Goal: Information Seeking & Learning: Find specific fact

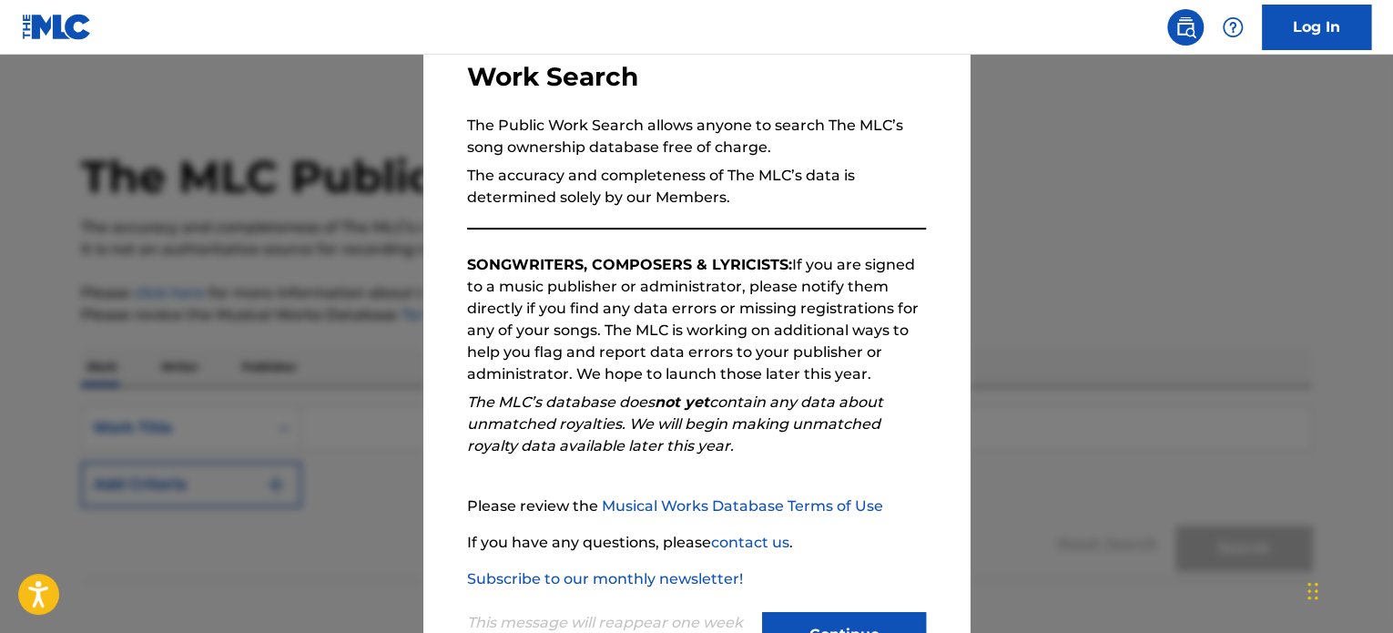
scroll to position [200, 0]
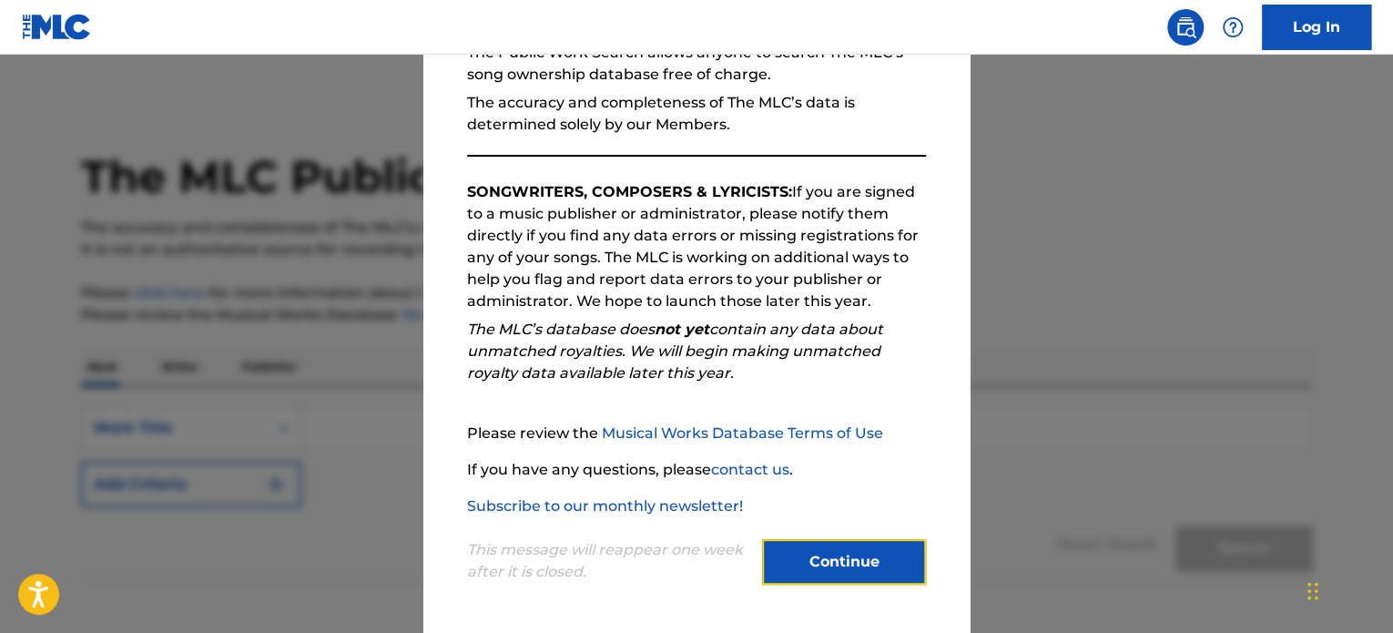
click at [800, 578] on button "Continue" at bounding box center [844, 562] width 164 height 46
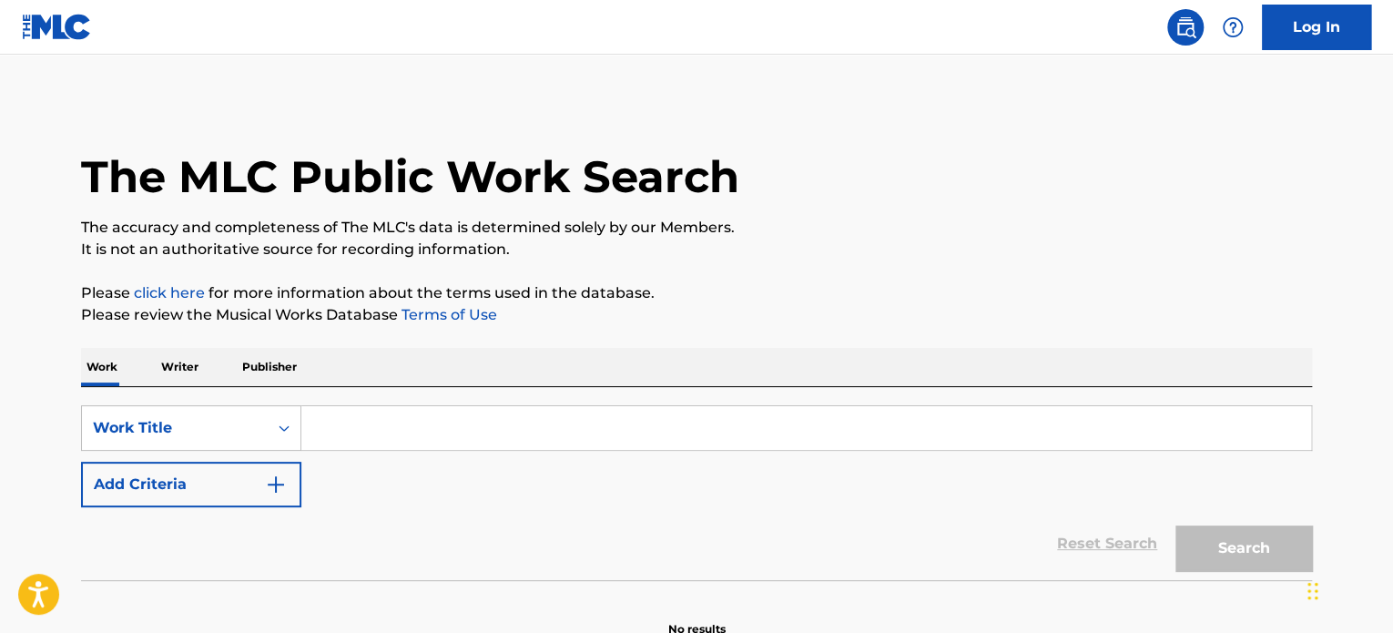
drag, startPoint x: 631, startPoint y: 459, endPoint x: 565, endPoint y: 412, distance: 81.6
click at [614, 453] on div "SearchWithCriteriad74f17da-553c-40f0-9f56-ac5c98b4c29d Work Title Add Criteria" at bounding box center [696, 456] width 1231 height 102
click at [565, 412] on input "Search Form" at bounding box center [806, 428] width 1010 height 44
paste input "Cicactrices"
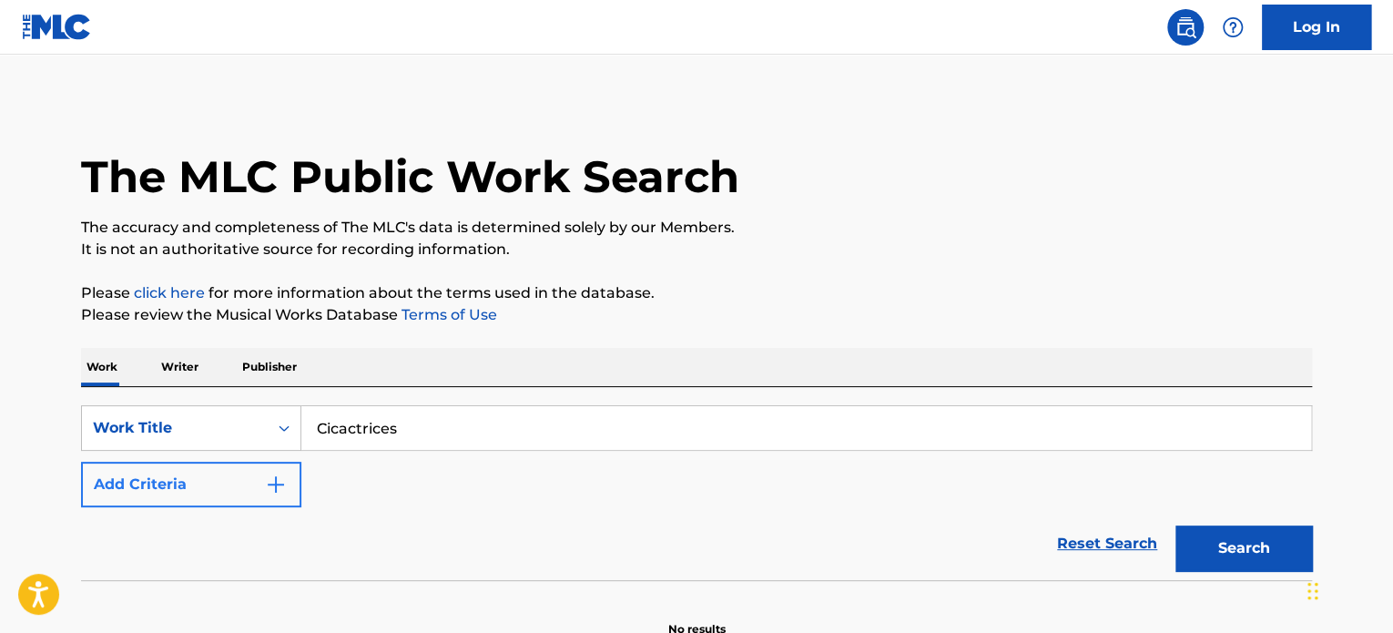
type input "Cicactrices"
click at [259, 494] on button "Add Criteria" at bounding box center [191, 485] width 220 height 46
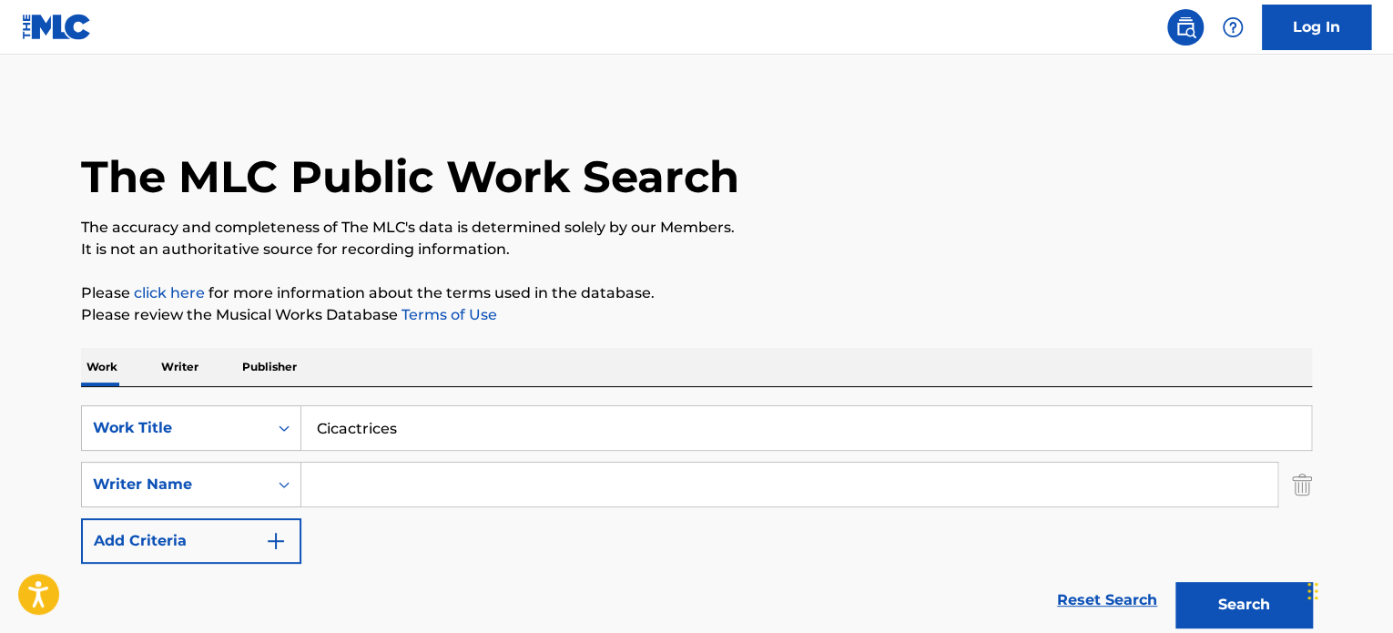
click at [691, 503] on input "Search Form" at bounding box center [789, 485] width 976 height 44
paste input "[PERSON_NAME]"
click at [1208, 606] on button "Search" at bounding box center [1244, 605] width 137 height 46
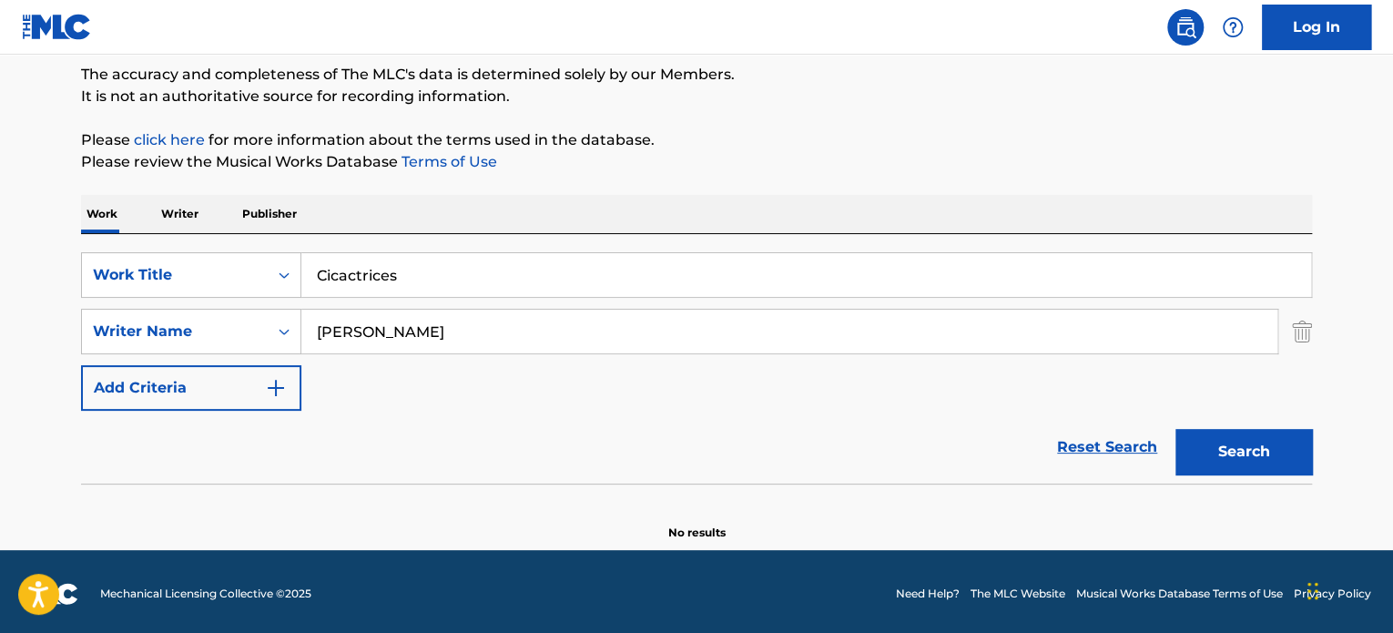
scroll to position [157, 0]
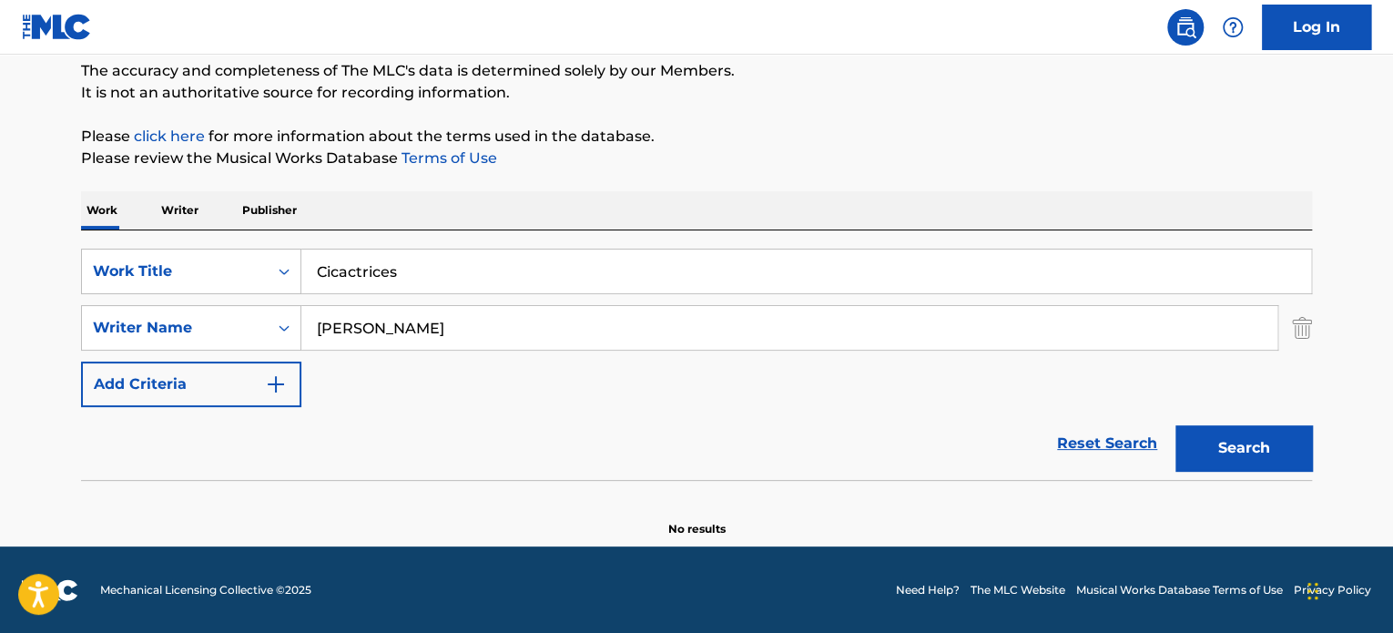
drag, startPoint x: 392, startPoint y: 326, endPoint x: 0, endPoint y: 362, distance: 393.2
click at [0, 362] on main "The MLC Public Work Search The accuracy and completeness of The MLC's data is d…" at bounding box center [696, 222] width 1393 height 648
type input "choca"
click at [1176, 425] on button "Search" at bounding box center [1244, 448] width 137 height 46
drag, startPoint x: 413, startPoint y: 269, endPoint x: 215, endPoint y: 300, distance: 201.0
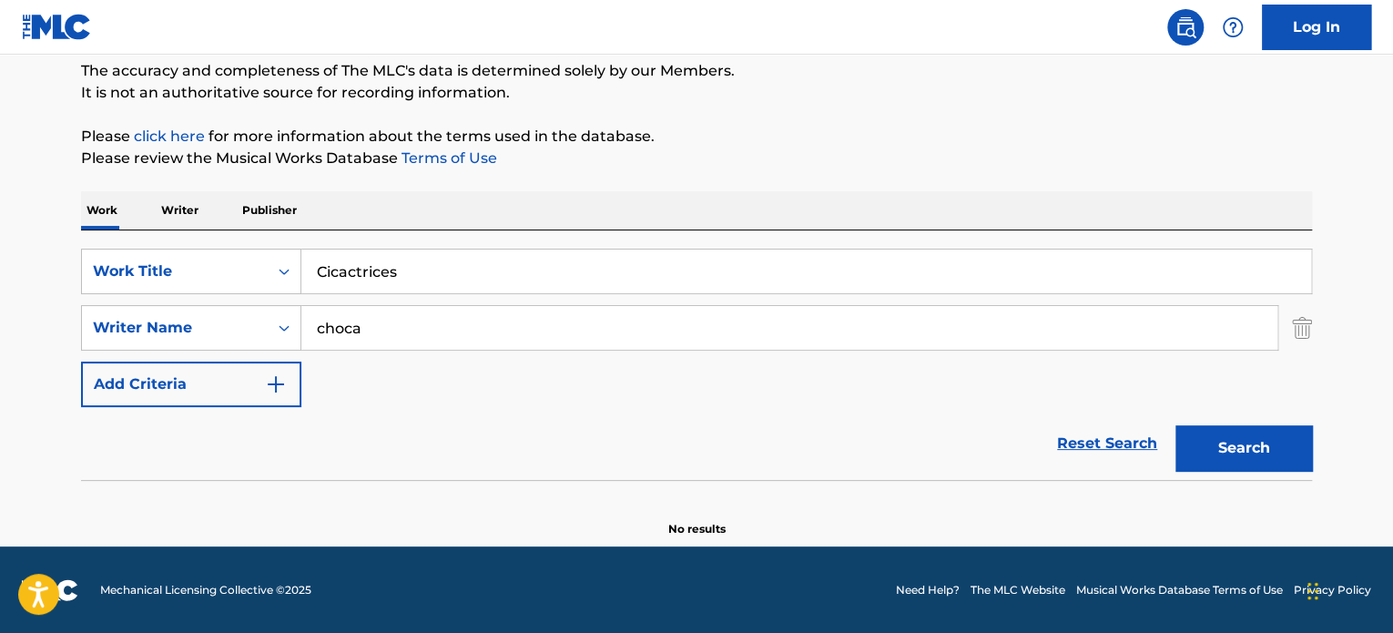
click at [260, 299] on div "SearchWithCriteriad74f17da-553c-40f0-9f56-ac5c98b4c29d Work Title Cicactrices S…" at bounding box center [696, 328] width 1231 height 158
paste input "Default PublishingSong Mix Cumbia 4"
drag, startPoint x: 683, startPoint y: 290, endPoint x: 210, endPoint y: 283, distance: 472.6
click at [220, 283] on div "SearchWithCriteriad74f17da-553c-40f0-9f56-ac5c98b4c29d Work Title Default Publi…" at bounding box center [696, 272] width 1231 height 46
paste input "Search Form"
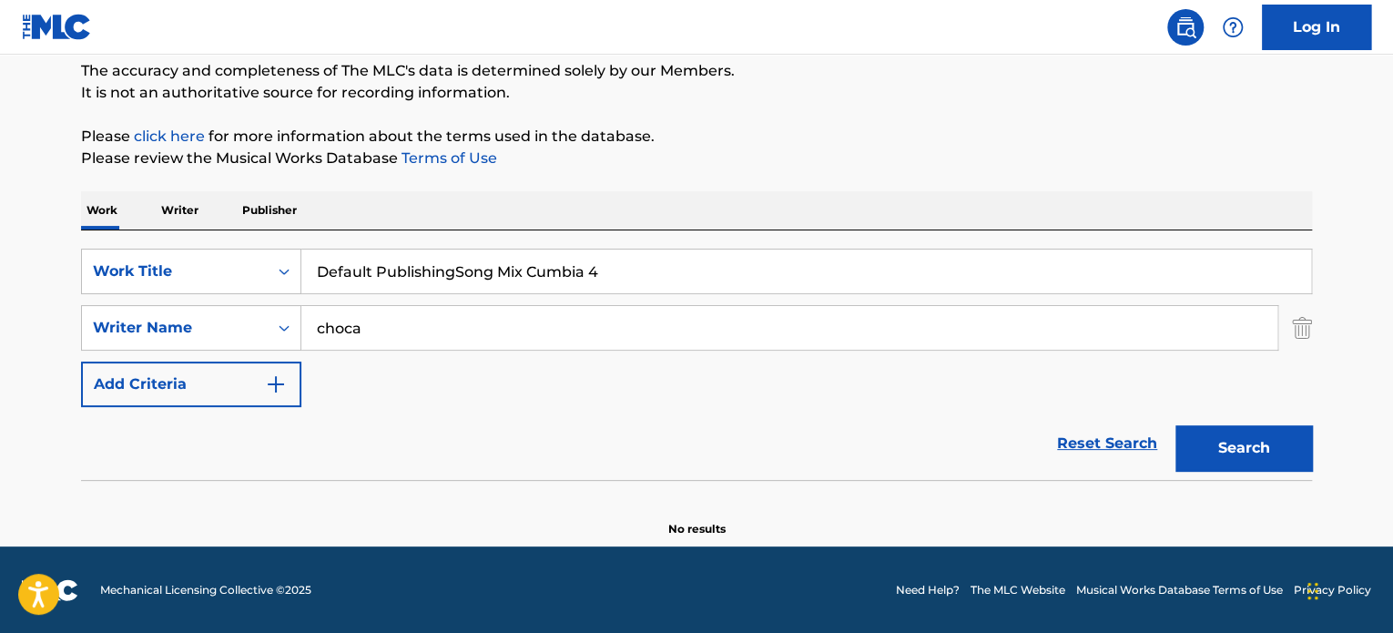
click at [552, 282] on input "Default PublishingSong Mix Cumbia 4" at bounding box center [806, 271] width 1010 height 44
paste input "Search Form"
type input "Mix Cumbia 4"
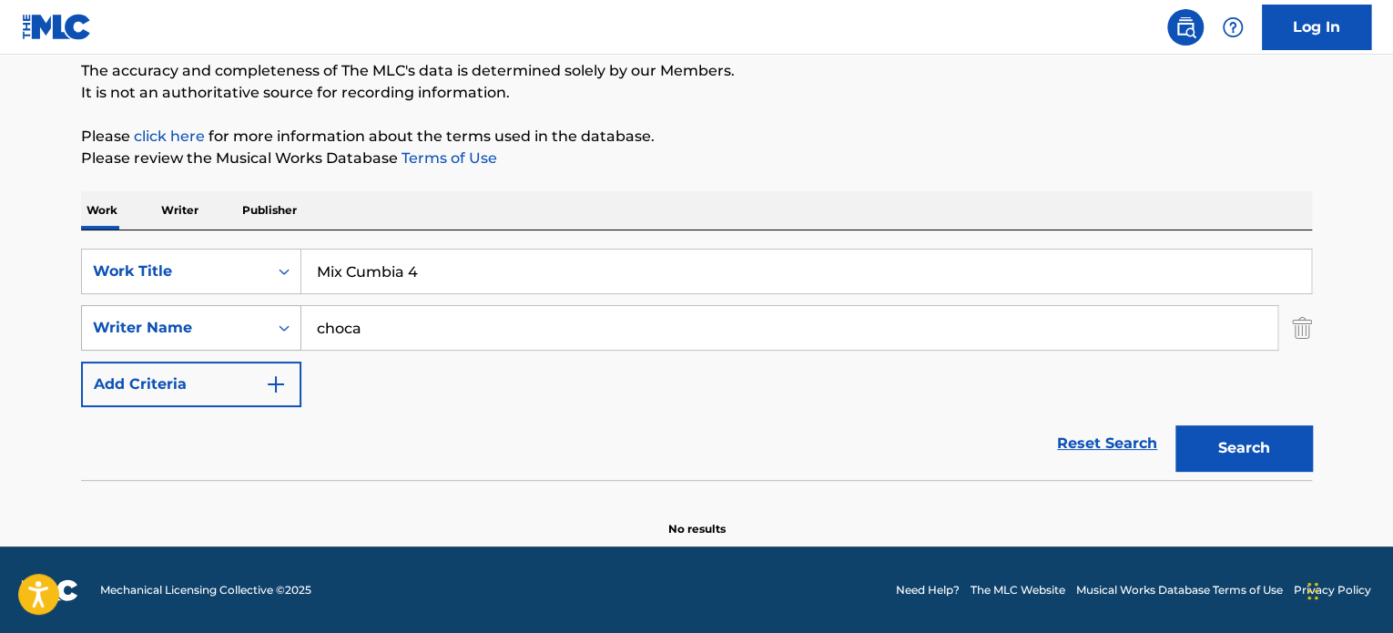
drag, startPoint x: 418, startPoint y: 331, endPoint x: 188, endPoint y: 339, distance: 229.6
click at [188, 339] on div "SearchWithCriteria6c230d8d-f562-45a5-8635-f014196b20ce Writer Name choca" at bounding box center [696, 328] width 1231 height 46
type input "[PERSON_NAME]"
click at [1176, 425] on button "Search" at bounding box center [1244, 448] width 137 height 46
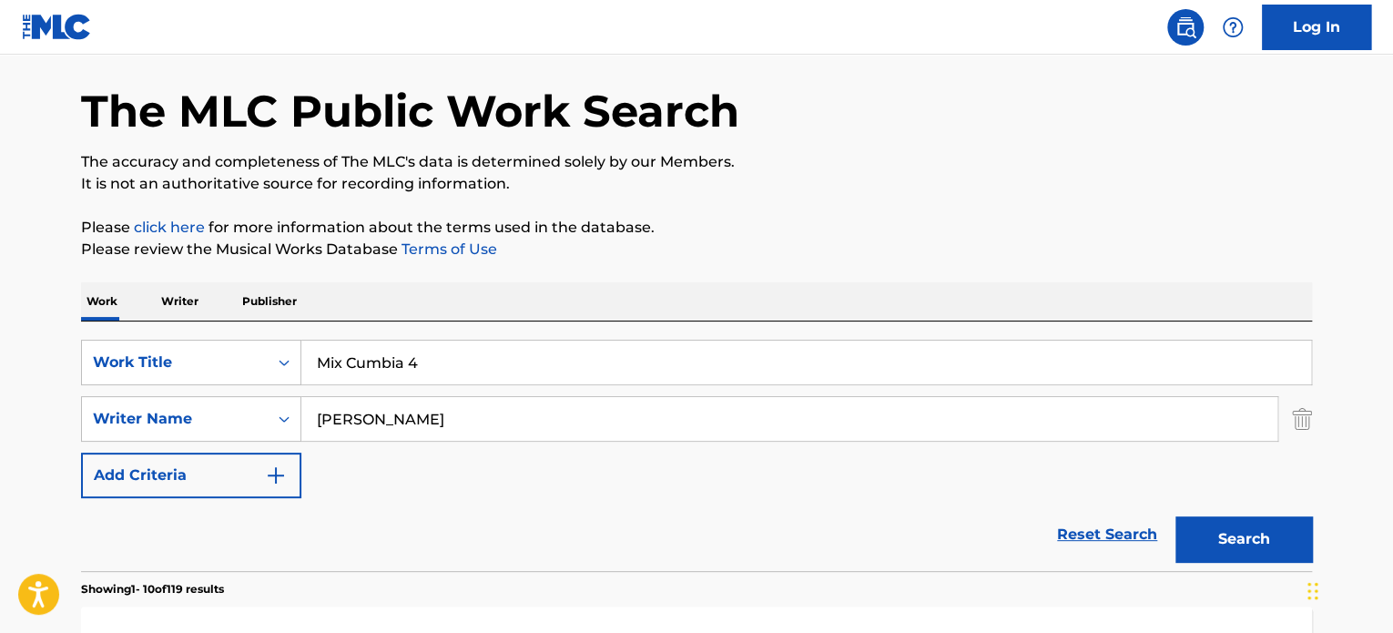
scroll to position [0, 0]
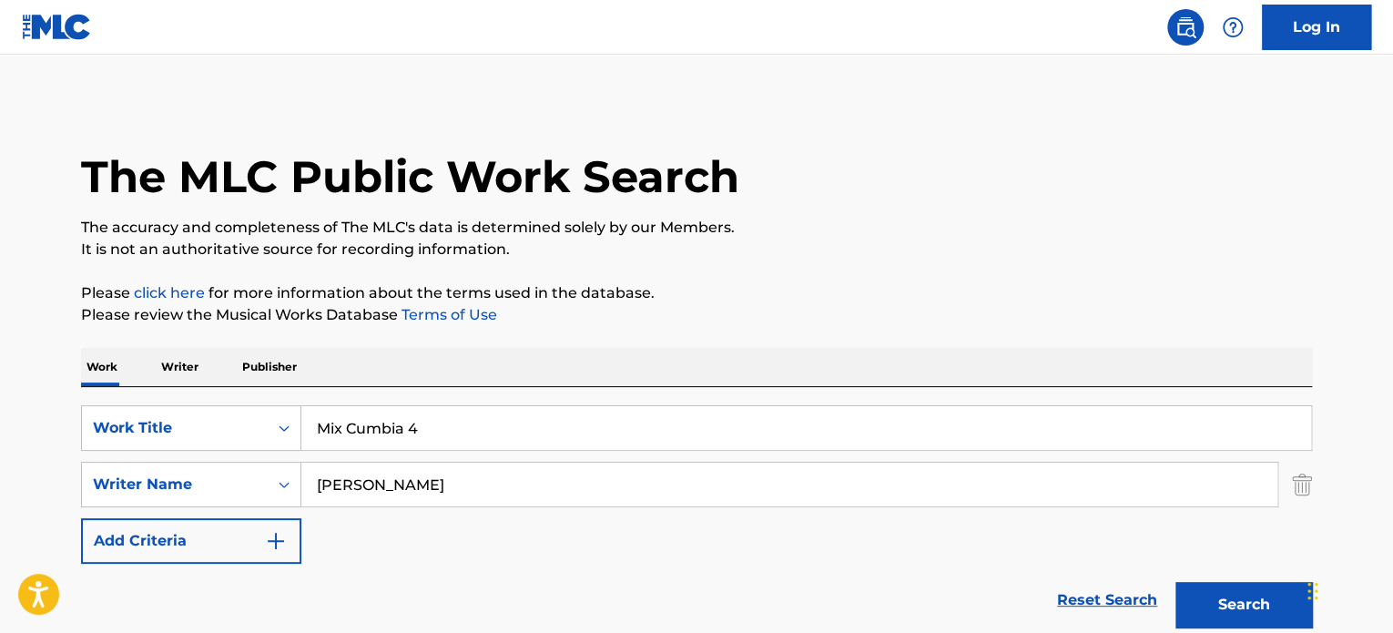
click at [372, 416] on input "Mix Cumbia 4" at bounding box center [806, 428] width 1010 height 44
paste input "Cuidado Que Te Supero"
type input "Cuidado Que Te Supero"
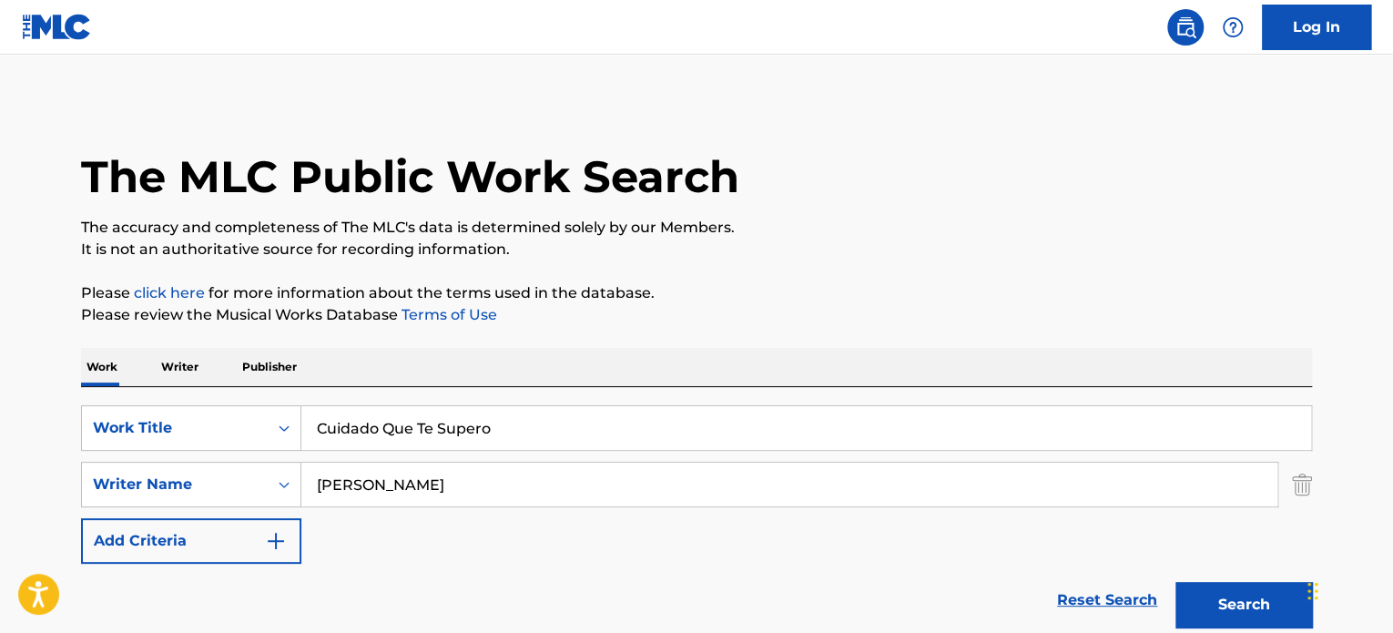
click at [488, 480] on input "[PERSON_NAME]" at bounding box center [789, 485] width 976 height 44
paste input "[PERSON_NAME]"
type input "[PERSON_NAME]"
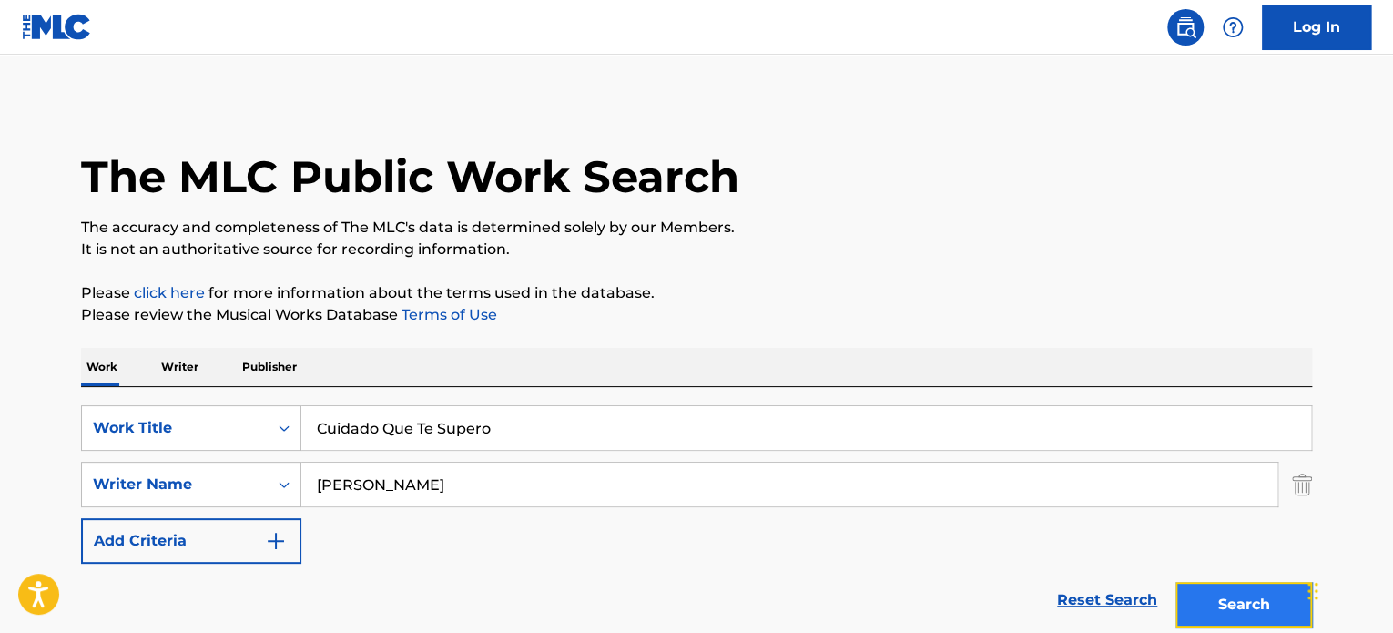
click at [1232, 608] on button "Search" at bounding box center [1244, 605] width 137 height 46
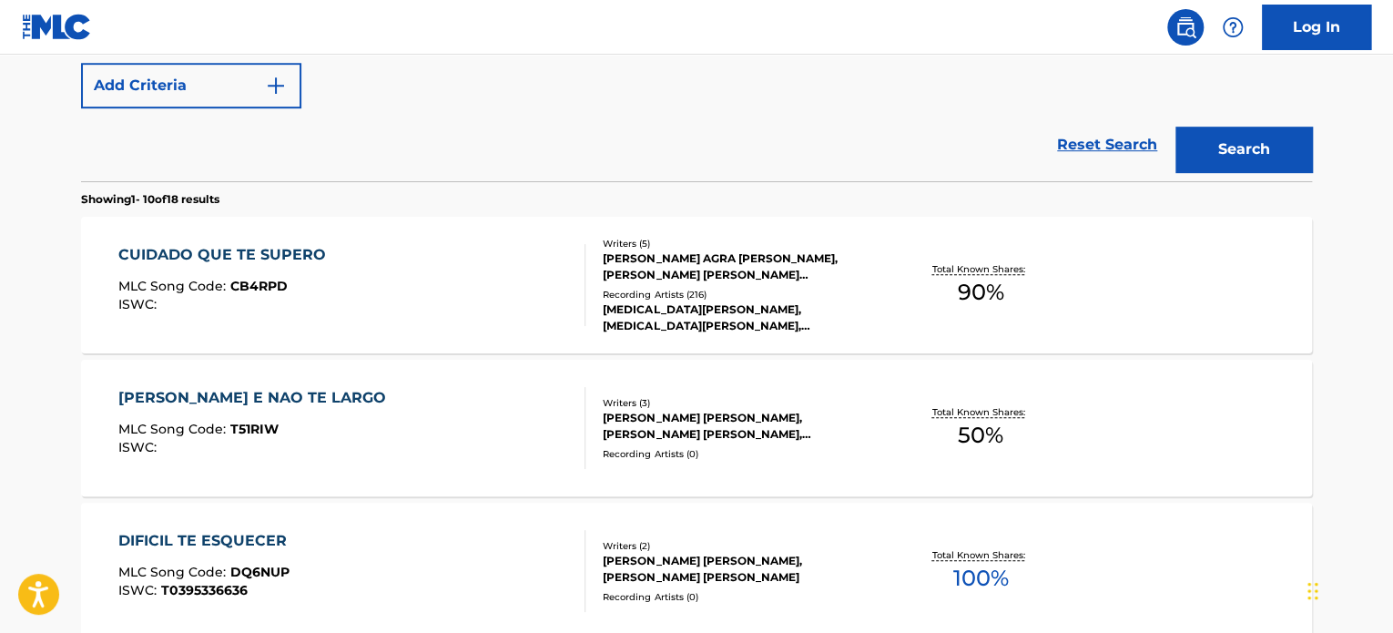
click at [389, 313] on div "CUIDADO QUE TE SUPERO MLC Song Code : CB4RPD ISWC :" at bounding box center [352, 285] width 468 height 82
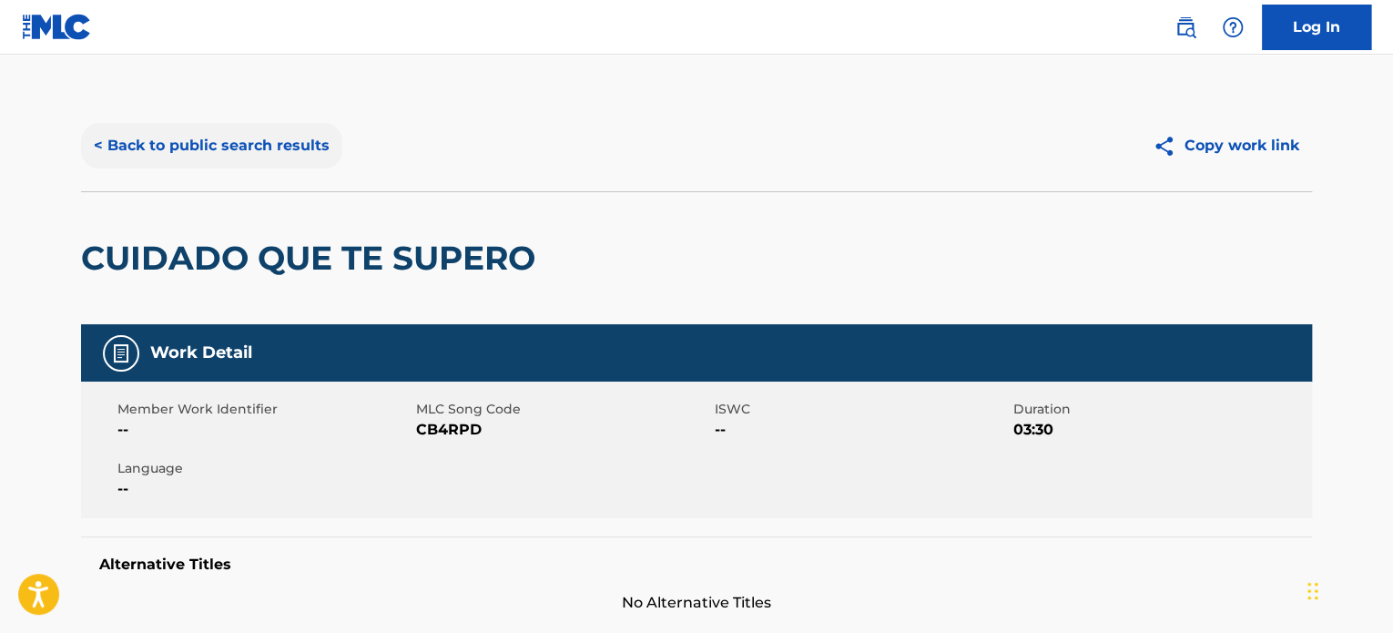
click at [239, 136] on button "< Back to public search results" at bounding box center [211, 146] width 261 height 46
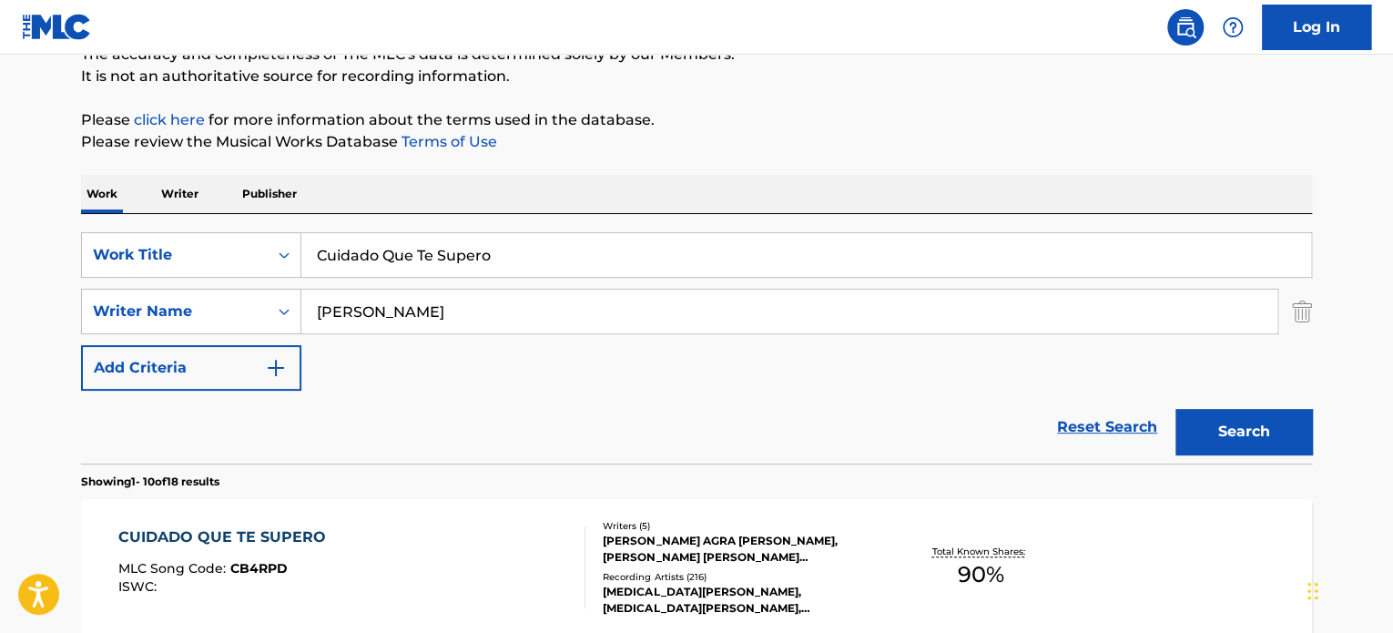
scroll to position [12, 0]
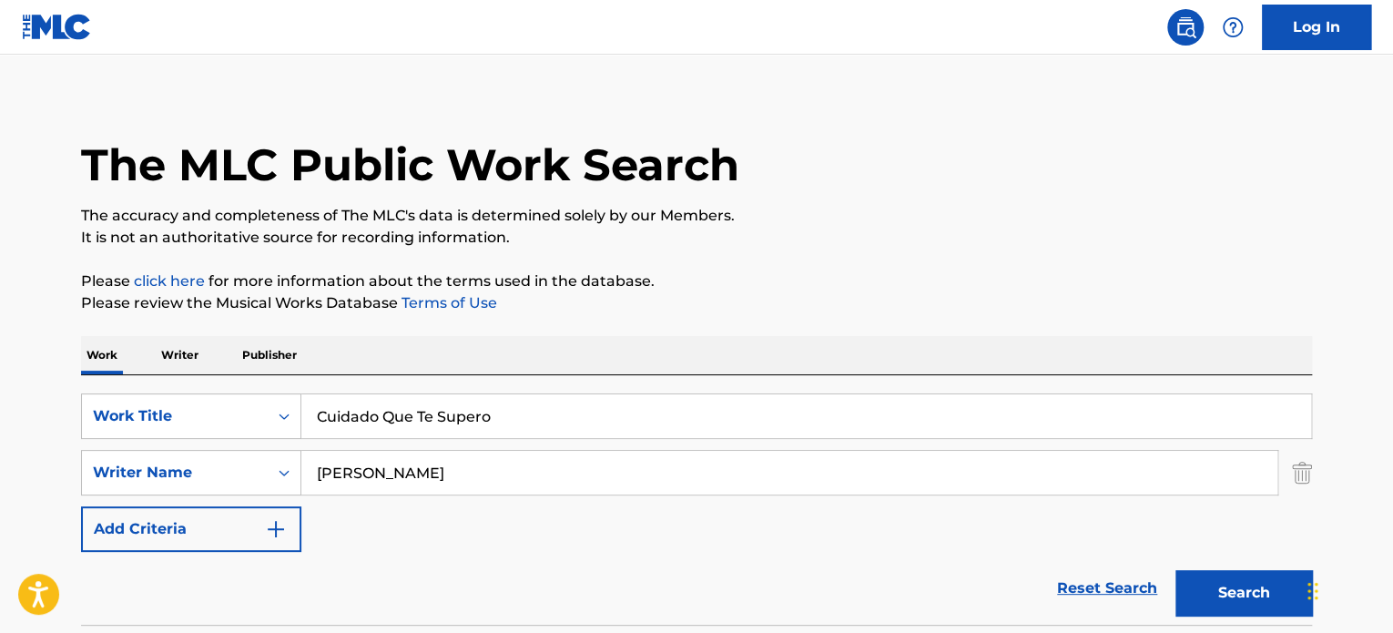
click at [392, 417] on input "Cuidado Que Te Supero" at bounding box center [806, 416] width 1010 height 44
click at [699, 396] on input "Cuidado Que Te Supero" at bounding box center [806, 416] width 1010 height 44
paste input "ROMANCE OF FAITH"
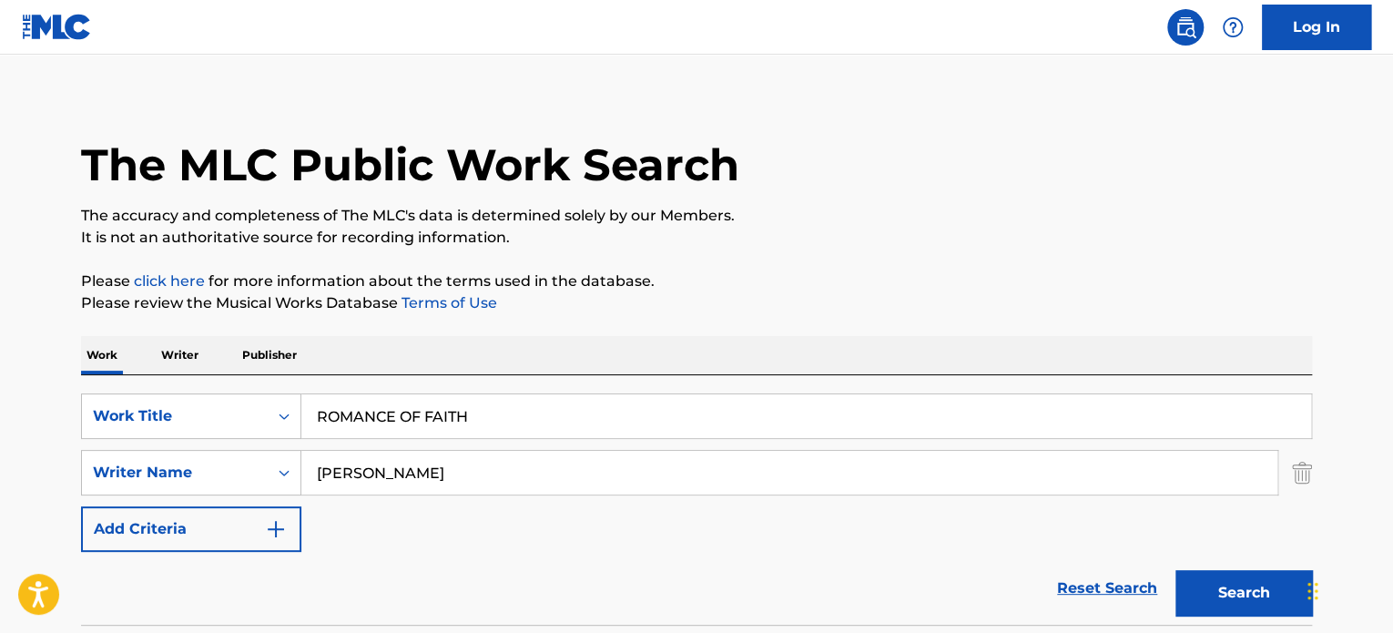
type input "ROMANCE OF FAITH"
click at [771, 451] on input "[PERSON_NAME]" at bounding box center [789, 473] width 976 height 44
paste input "'Clari"
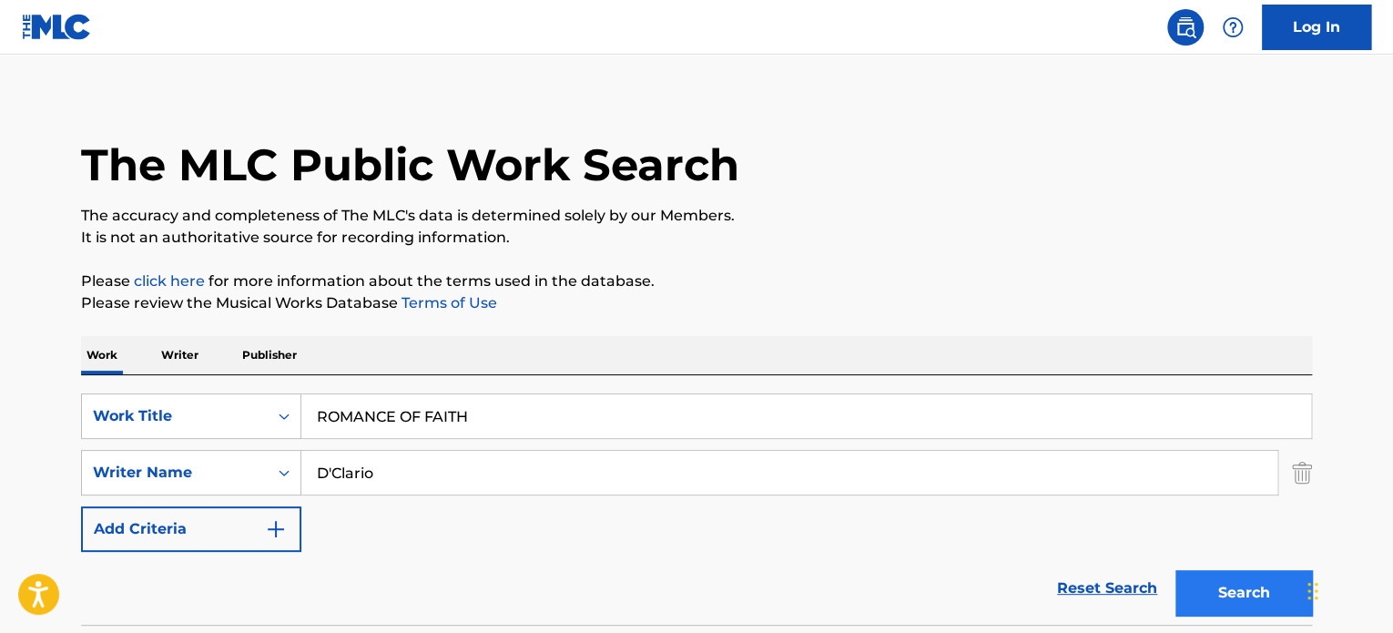
type input "D'Clario"
click at [1196, 575] on button "Search" at bounding box center [1244, 593] width 137 height 46
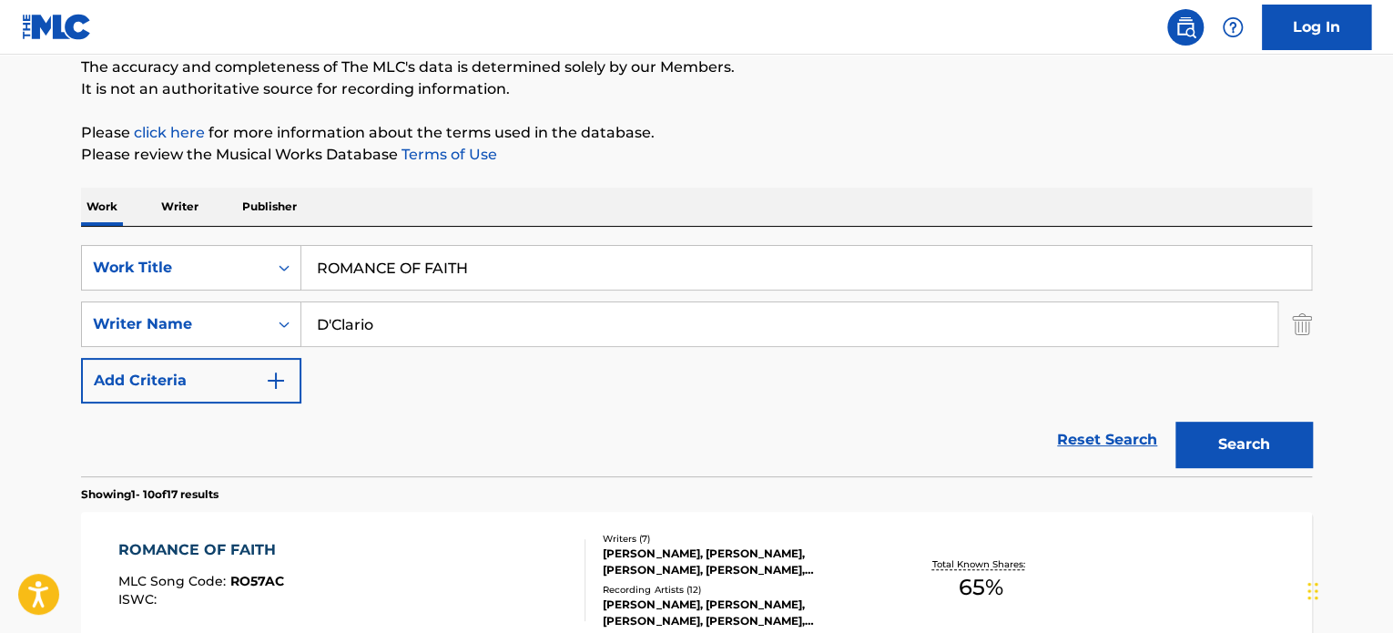
scroll to position [467, 0]
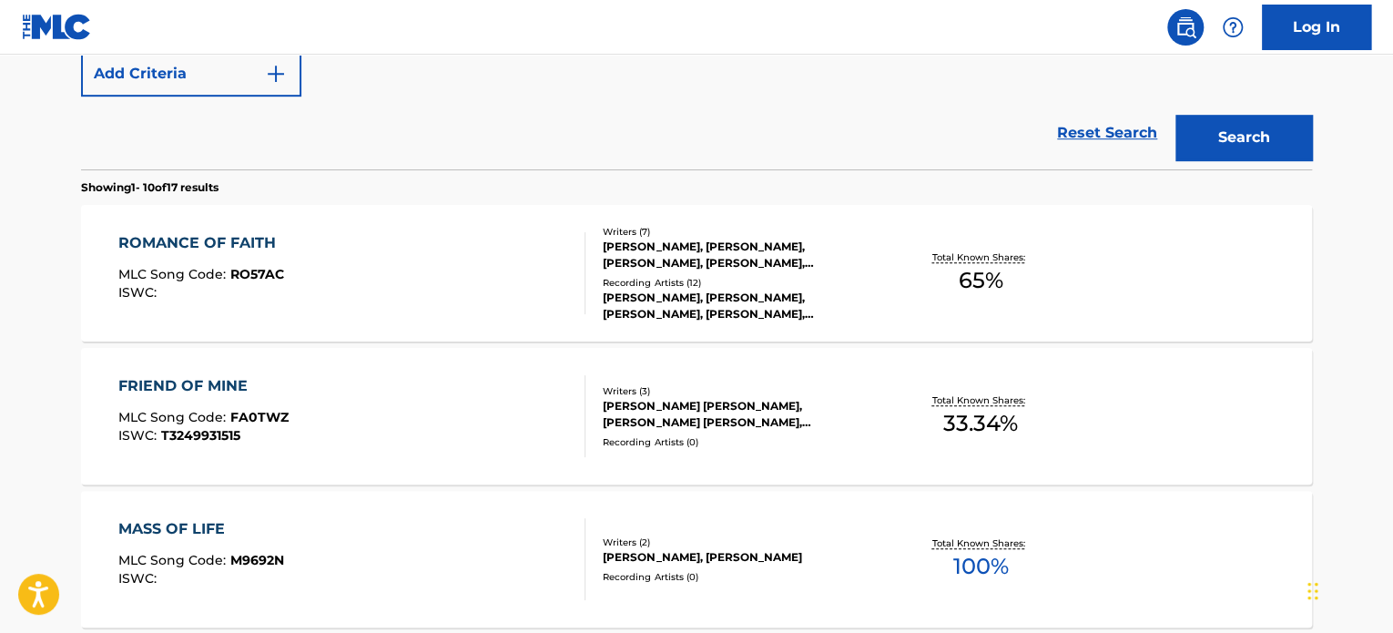
click at [407, 302] on div "ROMANCE OF FAITH MLC Song Code : RO57AC ISWC :" at bounding box center [352, 273] width 468 height 82
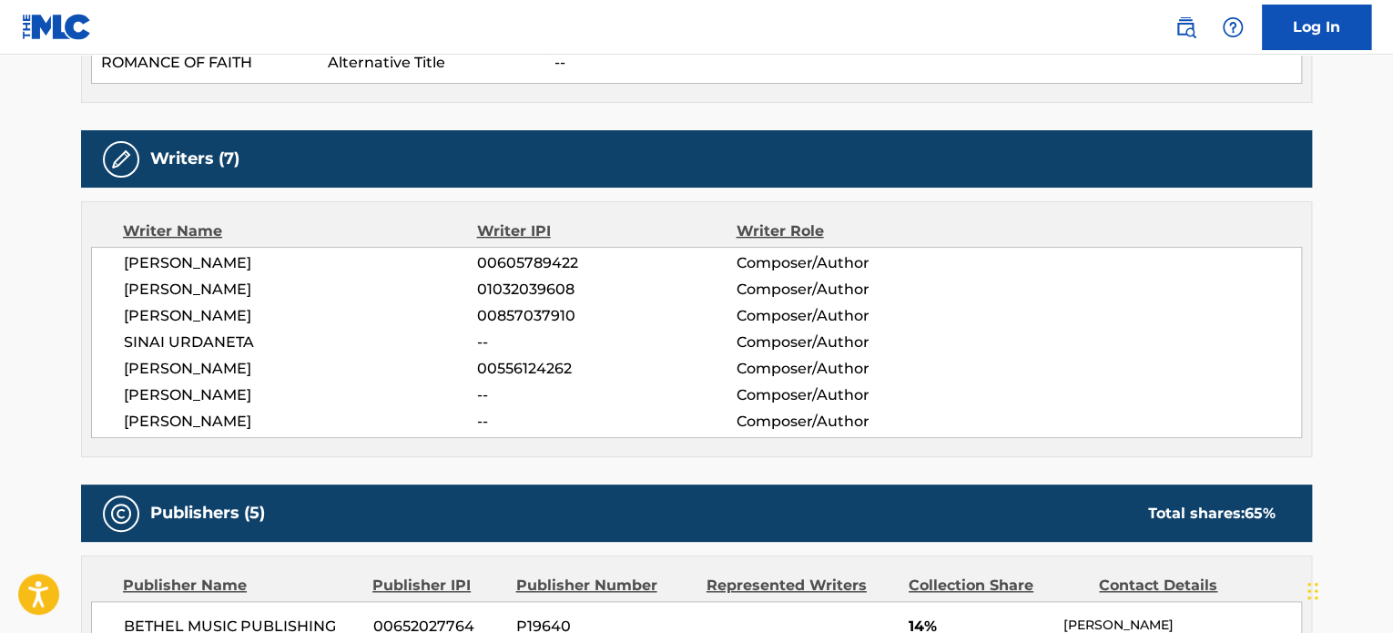
scroll to position [637, 0]
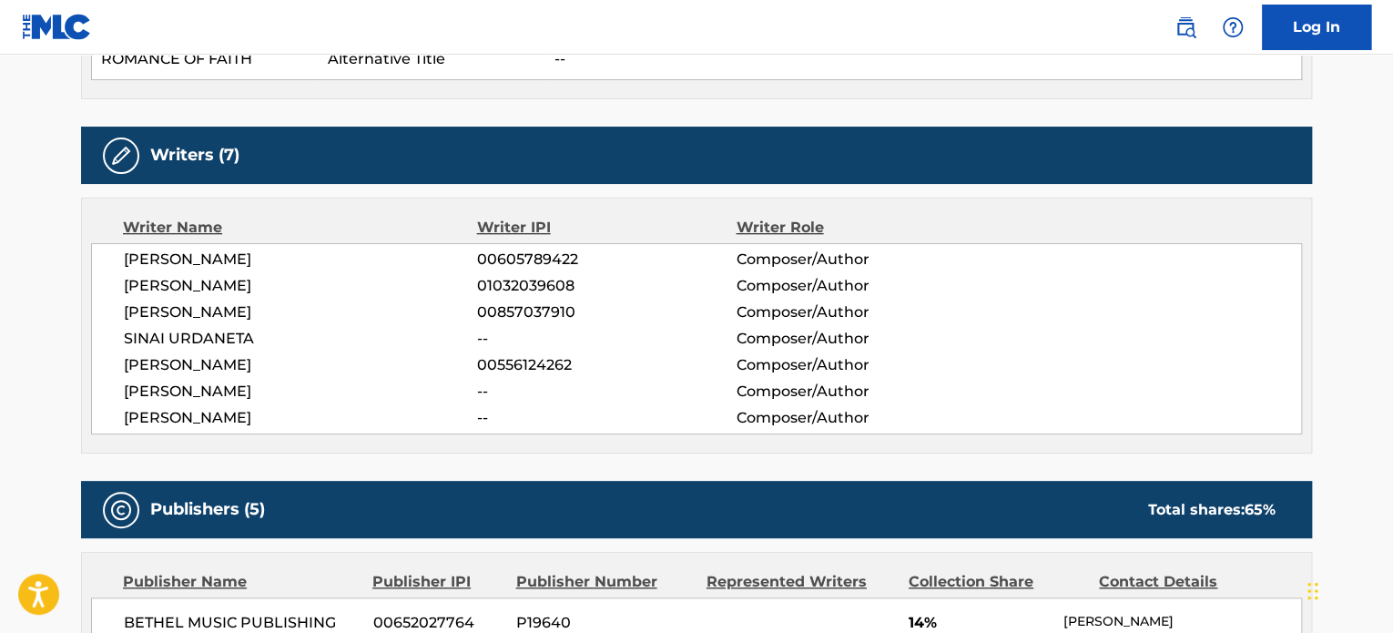
click at [193, 251] on span "[PERSON_NAME]" at bounding box center [300, 260] width 353 height 22
click at [173, 287] on span "[PERSON_NAME]" at bounding box center [300, 286] width 353 height 22
click at [173, 323] on div "[PERSON_NAME] 00605789422 Composer/Author [PERSON_NAME] 01032039608 Composer/Au…" at bounding box center [696, 338] width 1211 height 191
click at [175, 342] on span "SINAI URDANETA" at bounding box center [300, 339] width 353 height 22
drag, startPoint x: 175, startPoint y: 370, endPoint x: 167, endPoint y: 396, distance: 27.6
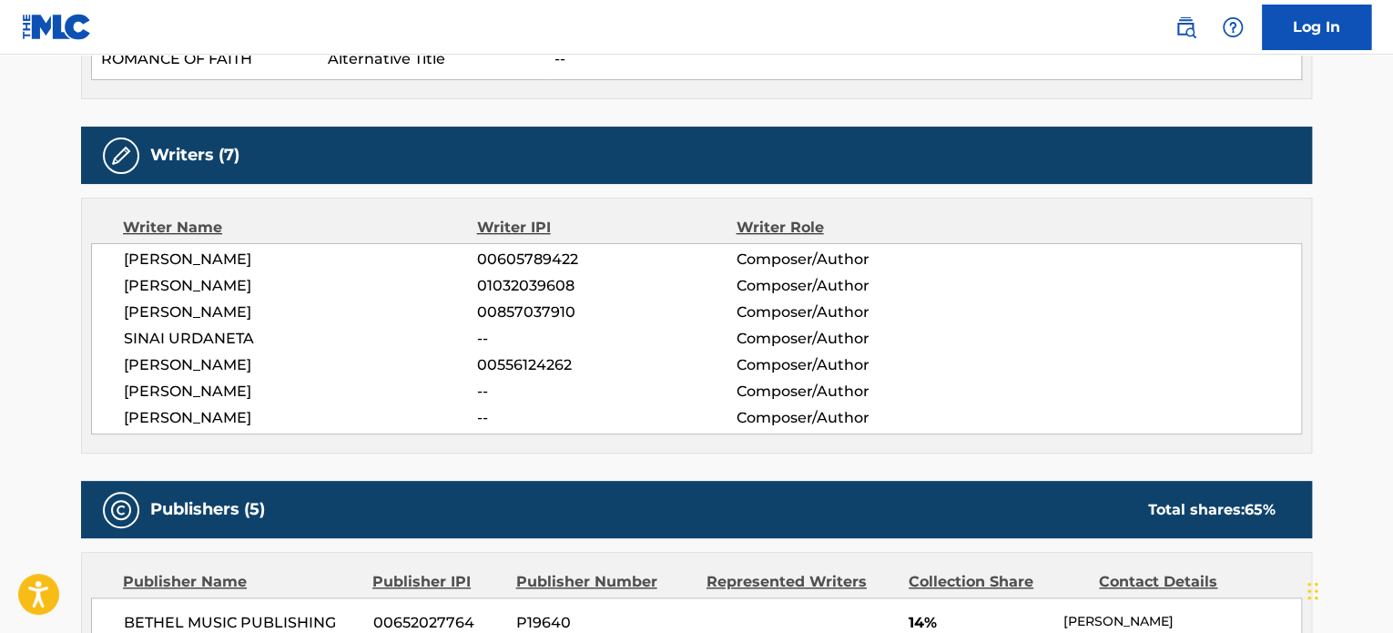
click at [174, 371] on span "[PERSON_NAME]" at bounding box center [300, 365] width 353 height 22
click at [167, 396] on span "[PERSON_NAME]" at bounding box center [300, 392] width 353 height 22
drag, startPoint x: 168, startPoint y: 435, endPoint x: 962, endPoint y: 365, distance: 797.1
click at [169, 436] on div "Writer Name Writer IPI Writer Role [PERSON_NAME] 00605789422 Composer/Author [P…" at bounding box center [696, 326] width 1231 height 256
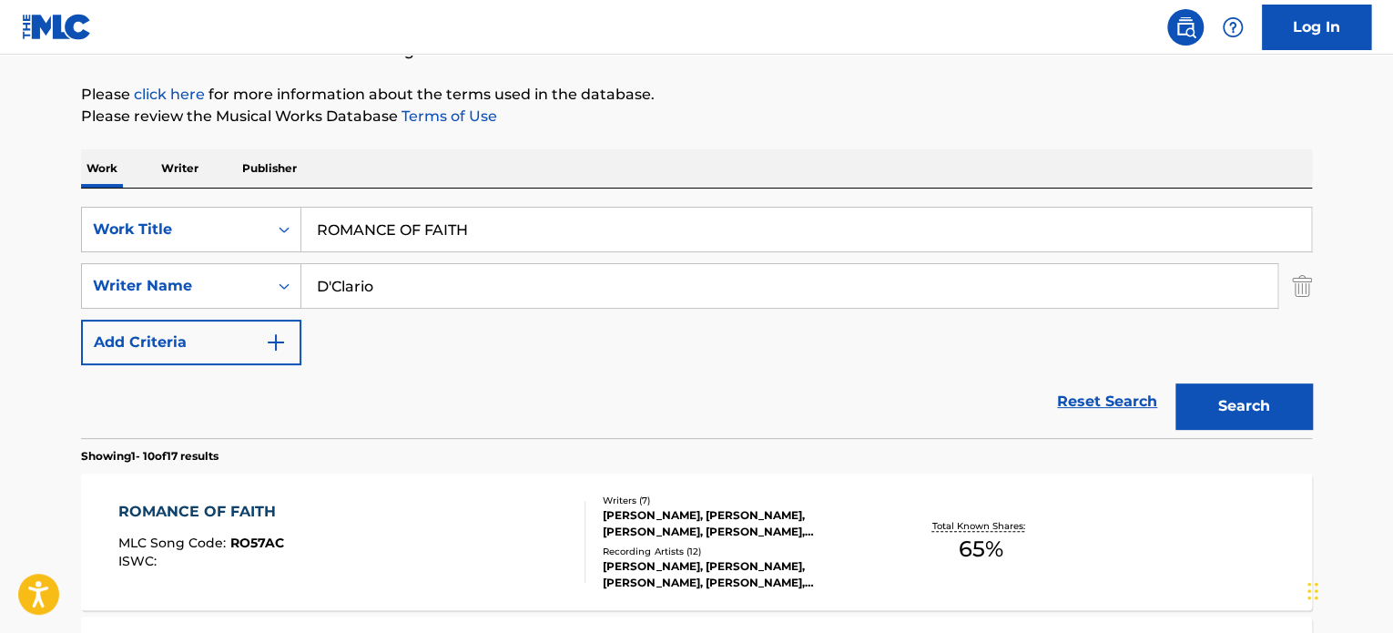
scroll to position [25, 0]
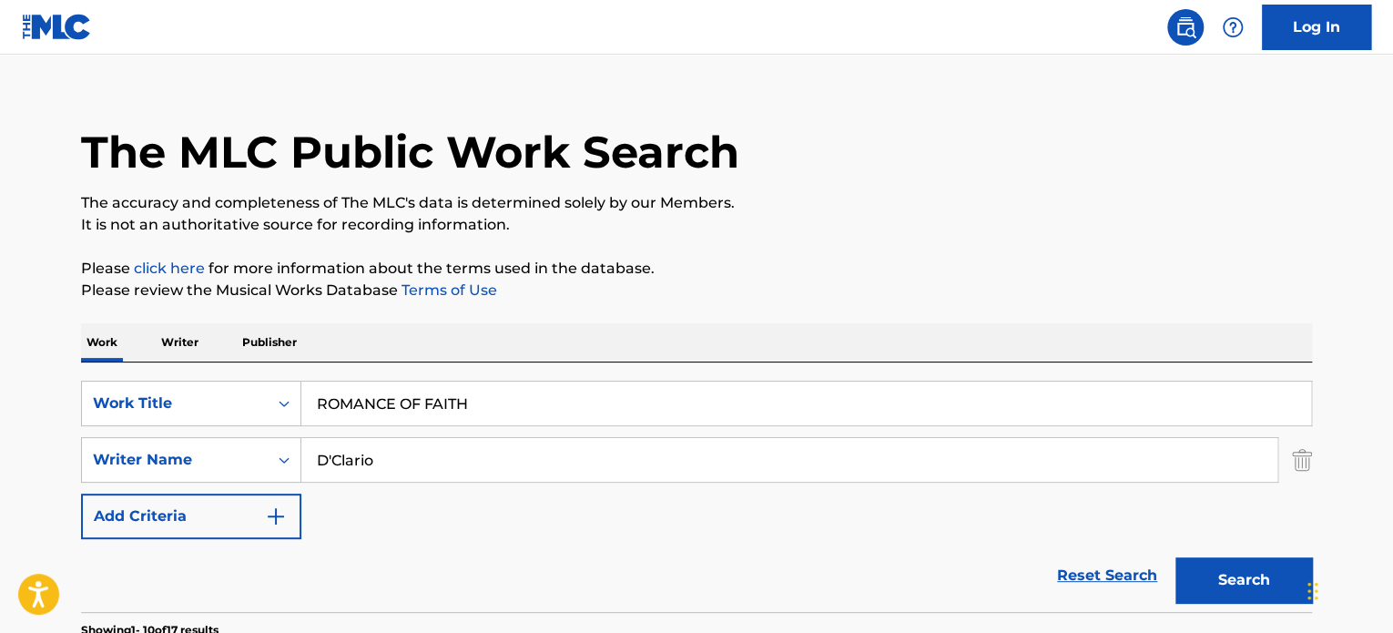
click at [609, 423] on input "ROMANCE OF FAITH" at bounding box center [806, 404] width 1010 height 44
paste input "omance De Fe"
type input "Romance De Fe"
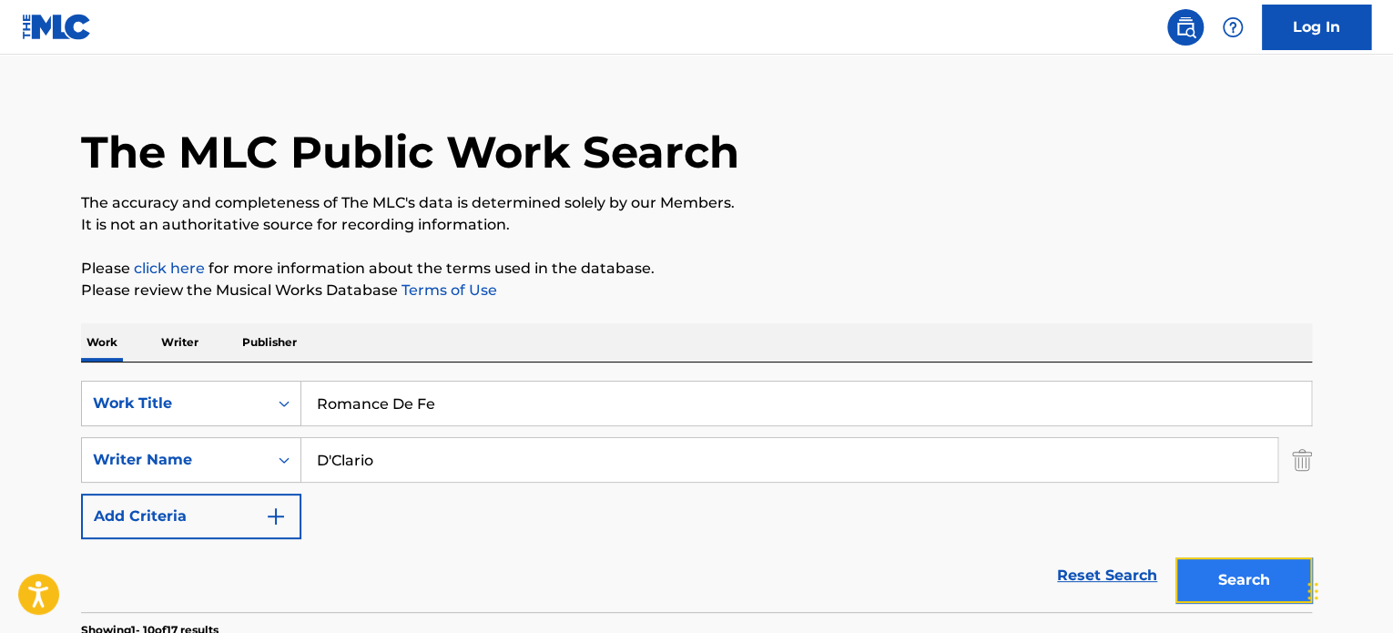
click at [1220, 574] on button "Search" at bounding box center [1244, 580] width 137 height 46
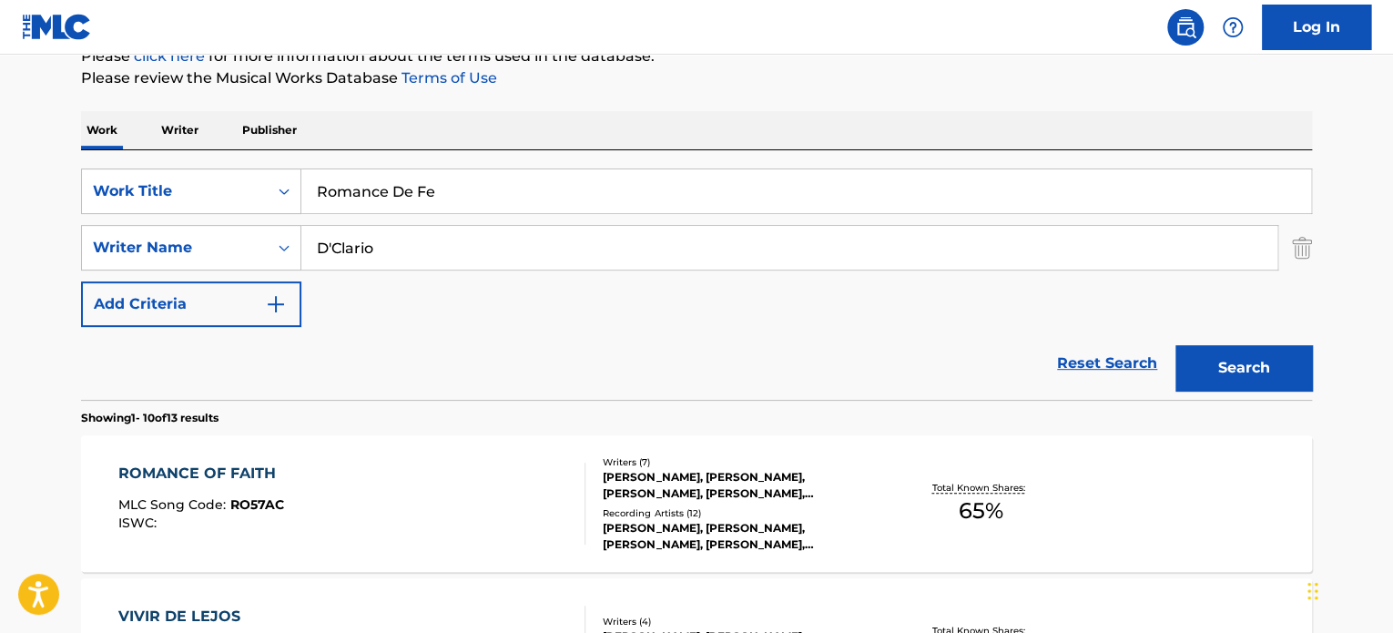
scroll to position [389, 0]
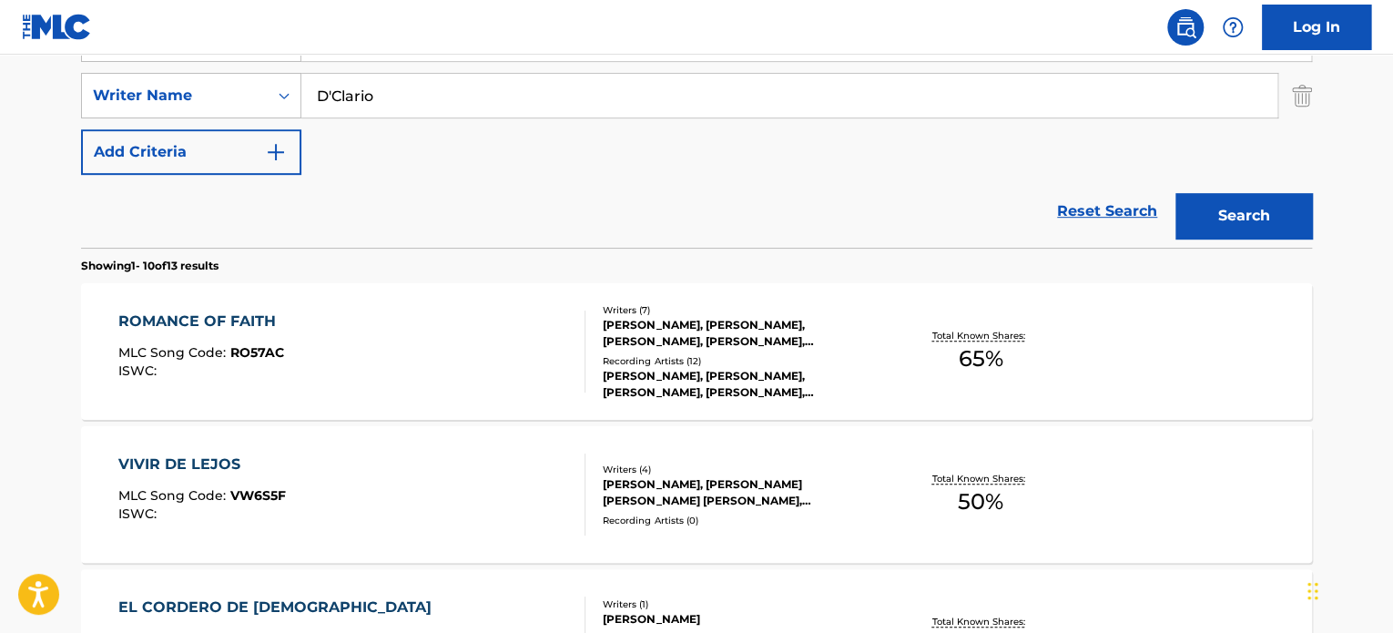
click at [735, 328] on div "[PERSON_NAME], [PERSON_NAME], [PERSON_NAME], [PERSON_NAME], [PERSON_NAME], [PER…" at bounding box center [740, 333] width 275 height 33
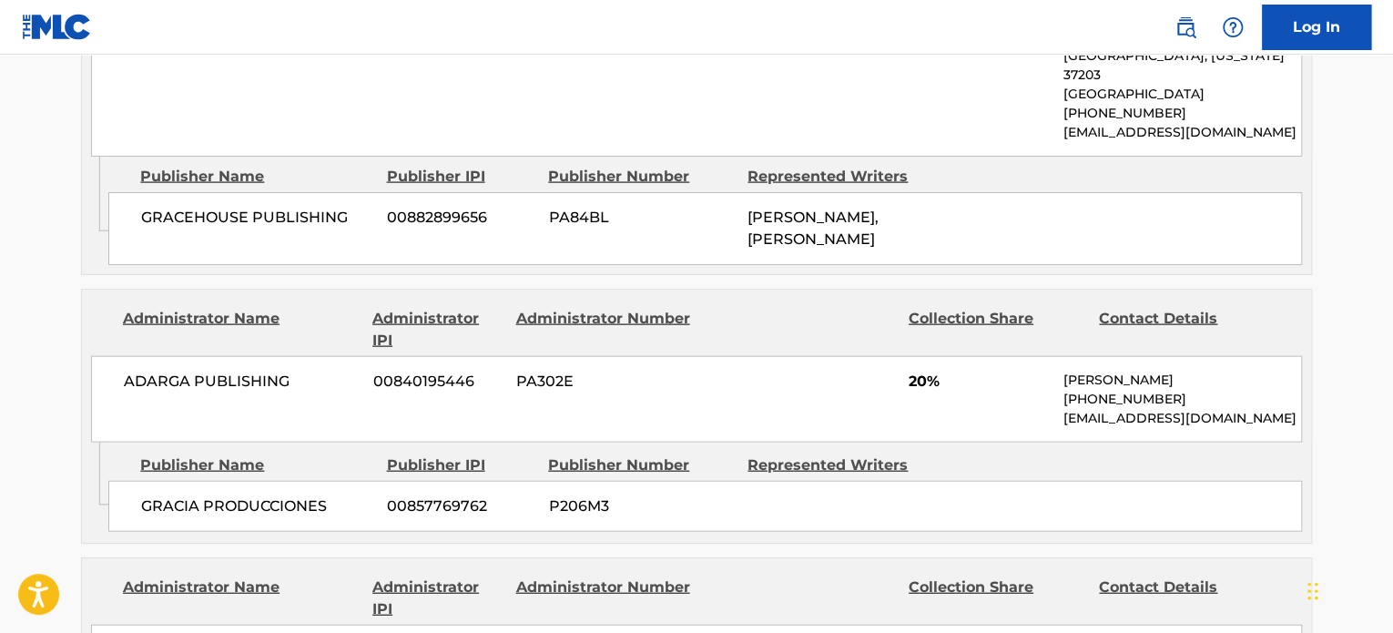
scroll to position [1821, 0]
